Goal: Information Seeking & Learning: Check status

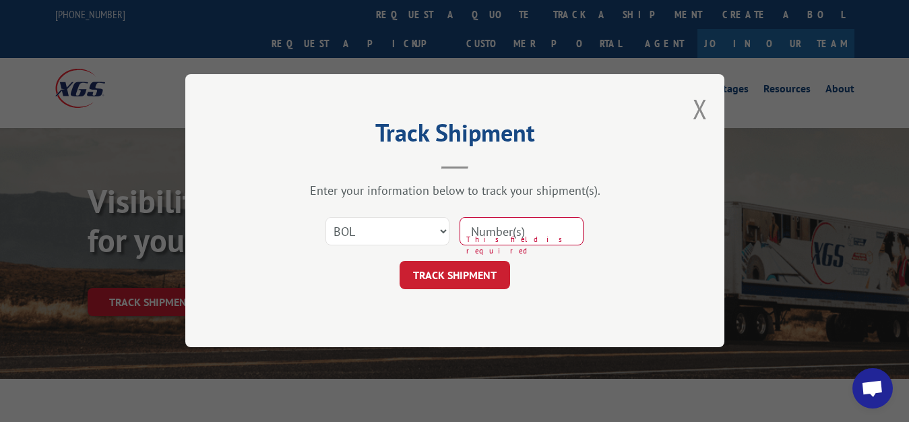
select select "bol"
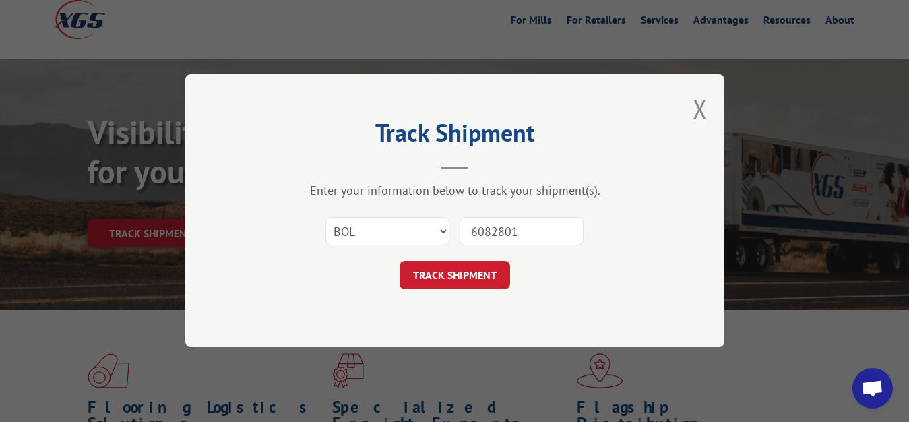
type input "6082801"
click button "TRACK SHIPMENT" at bounding box center [454, 275] width 110 height 28
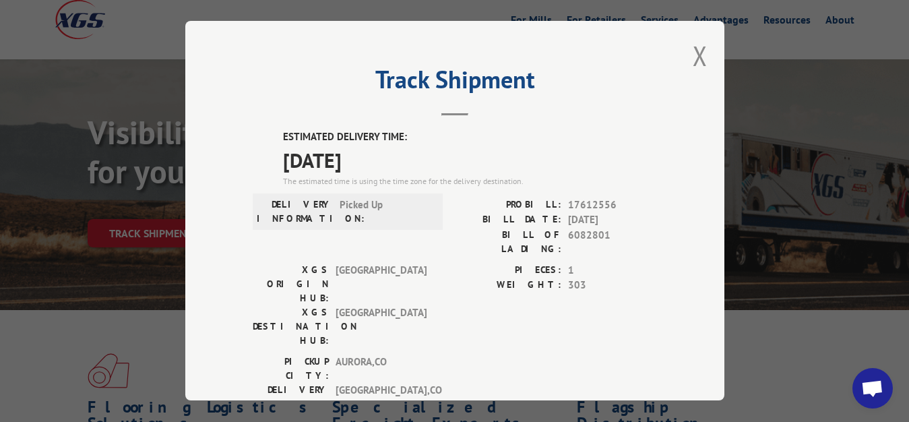
drag, startPoint x: 687, startPoint y: 50, endPoint x: 607, endPoint y: 129, distance: 112.9
click at [693, 51] on button "Close modal" at bounding box center [700, 56] width 15 height 36
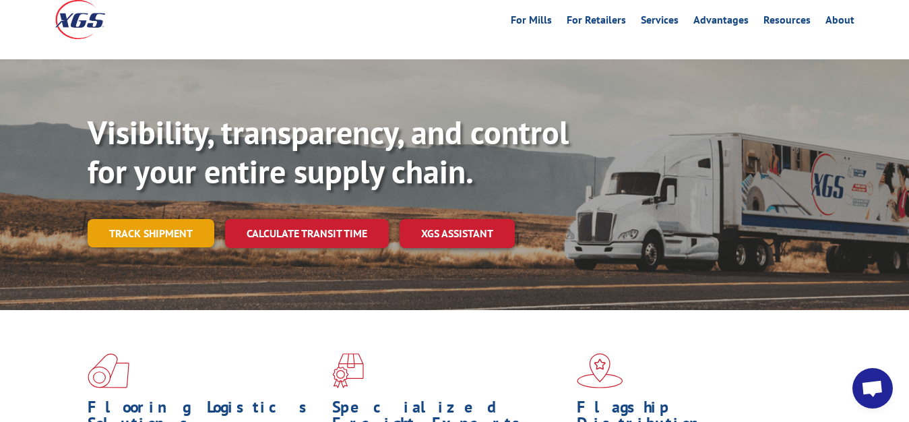
click at [124, 219] on link "Track shipment" at bounding box center [151, 233] width 127 height 28
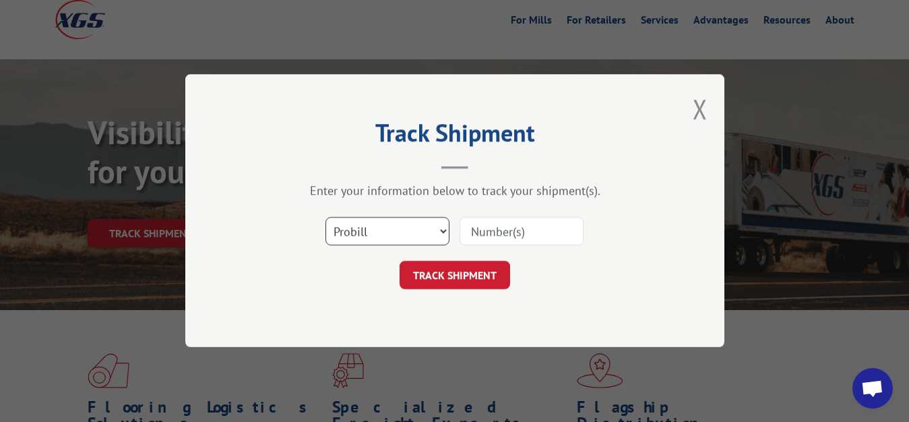
click at [325, 218] on select "Select category... Probill BOL PO" at bounding box center [387, 232] width 124 height 28
select select "bol"
click option "BOL" at bounding box center [0, 0] width 0 height 0
click at [503, 229] on input at bounding box center [521, 232] width 124 height 28
type input "6082799"
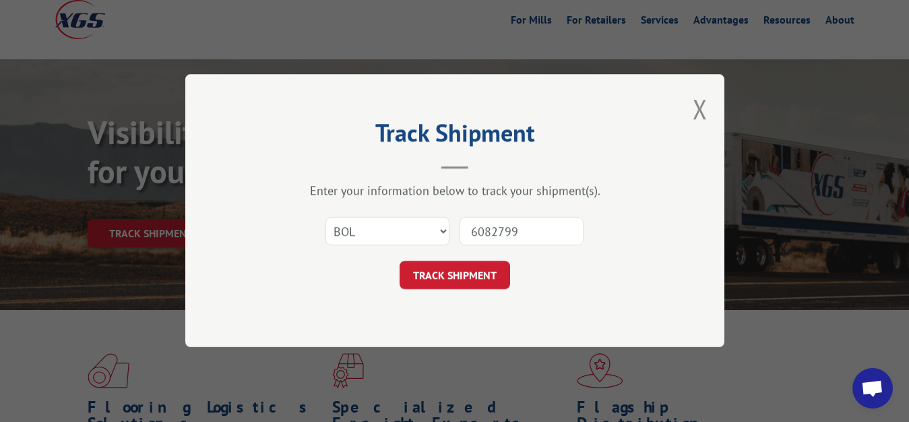
click button "TRACK SHIPMENT" at bounding box center [454, 275] width 110 height 28
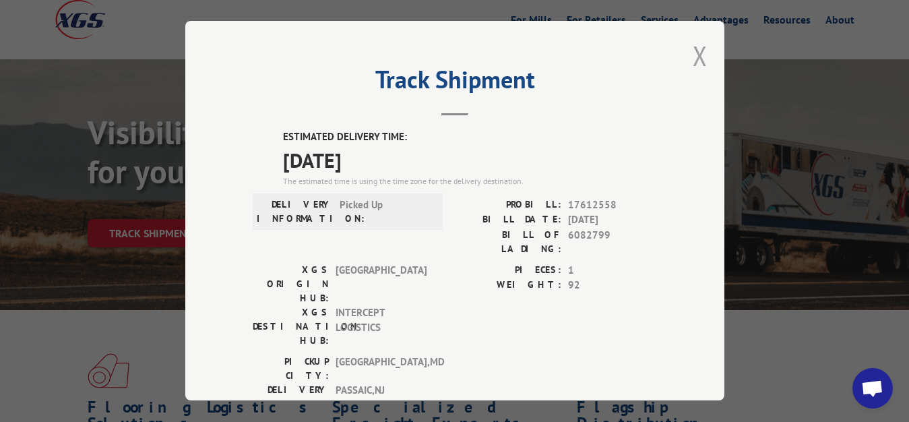
click at [693, 52] on button "Close modal" at bounding box center [700, 56] width 15 height 36
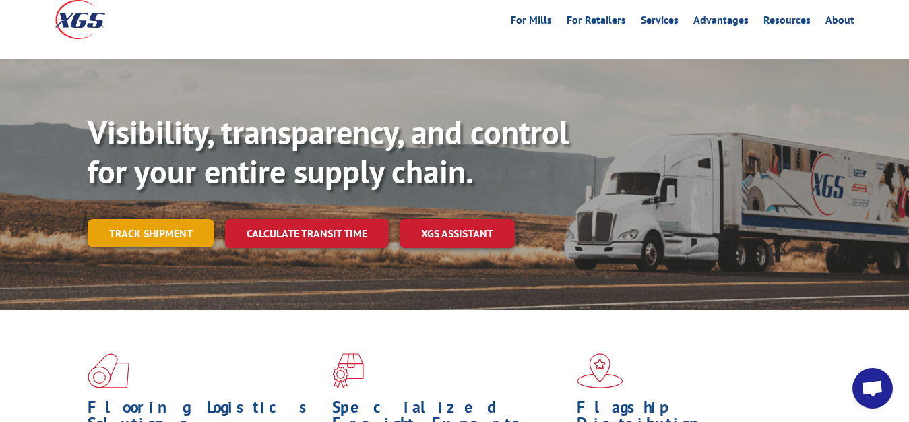
click at [154, 219] on link "Track shipment" at bounding box center [151, 233] width 127 height 28
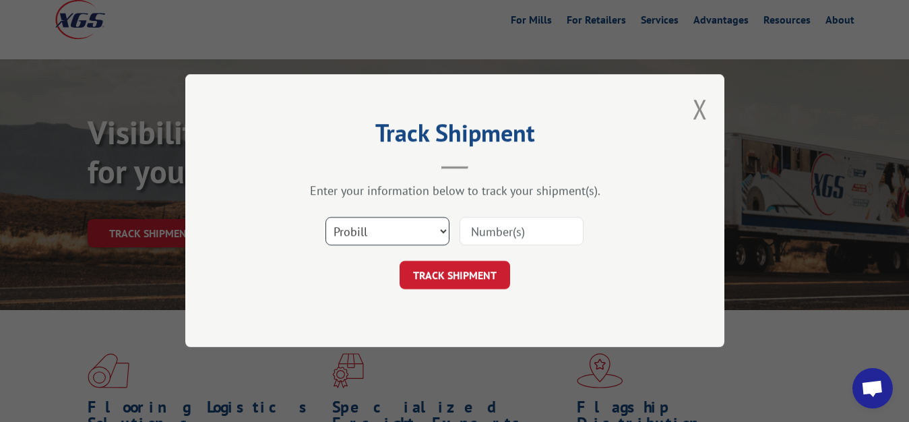
click at [325, 218] on select "Select category... Probill BOL PO" at bounding box center [387, 232] width 124 height 28
select select "bol"
click option "BOL" at bounding box center [0, 0] width 0 height 0
click at [482, 240] on input at bounding box center [521, 232] width 124 height 28
type input "6082800"
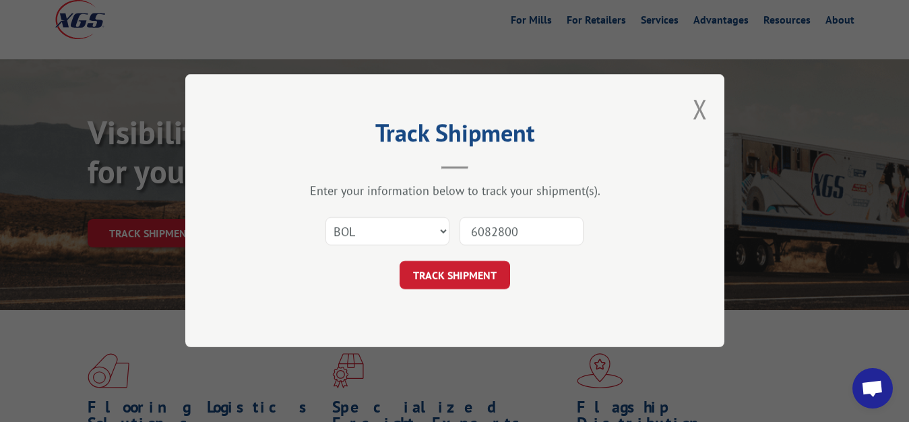
click button "TRACK SHIPMENT" at bounding box center [454, 275] width 110 height 28
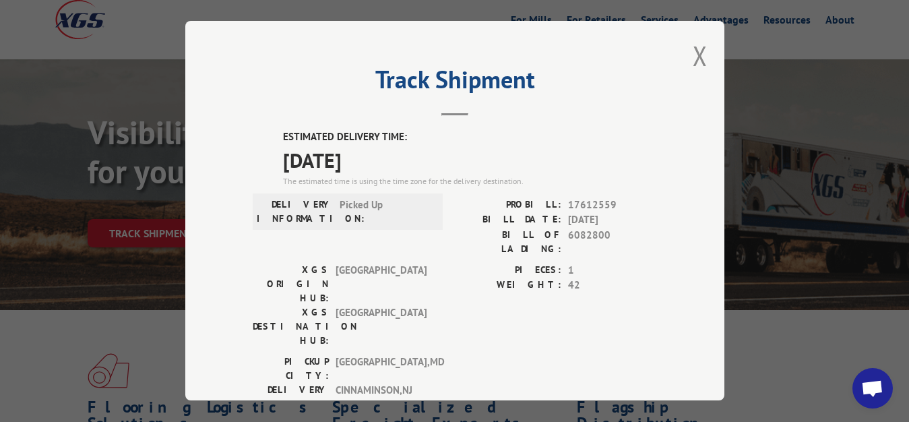
drag, startPoint x: 691, startPoint y: 53, endPoint x: 610, endPoint y: 133, distance: 114.3
click at [693, 57] on button "Close modal" at bounding box center [700, 56] width 15 height 36
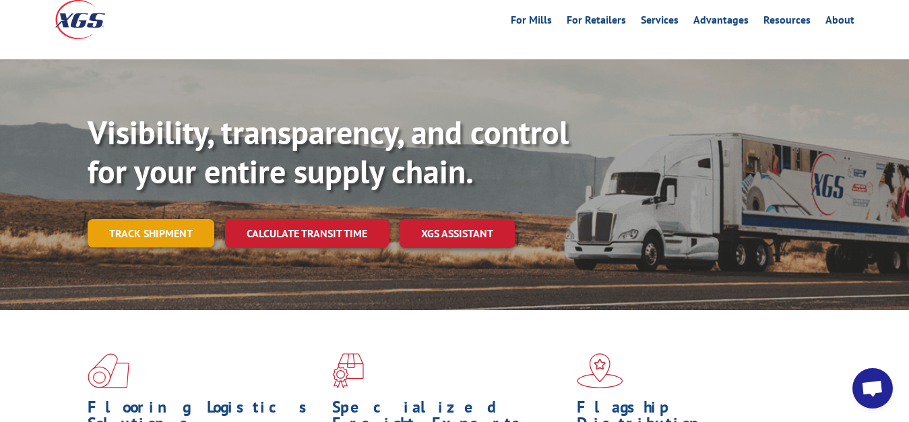
click at [139, 219] on link "Track shipment" at bounding box center [151, 233] width 127 height 28
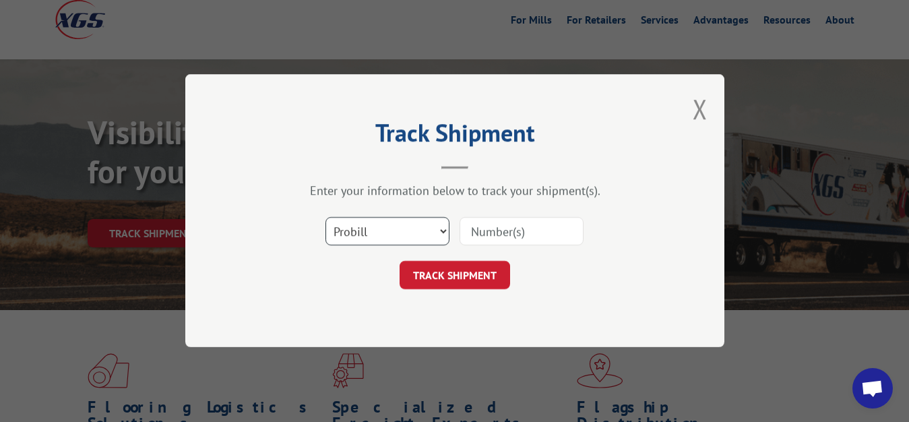
click at [325, 218] on select "Select category... Probill BOL PO" at bounding box center [387, 232] width 124 height 28
select select "bol"
click option "BOL" at bounding box center [0, 0] width 0 height 0
drag, startPoint x: 466, startPoint y: 231, endPoint x: 509, endPoint y: 193, distance: 57.8
click at [472, 225] on input at bounding box center [521, 232] width 124 height 28
